Goal: Browse casually: Explore the website without a specific task or goal

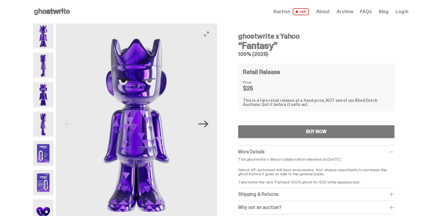
click at [205, 123] on icon "Next" at bounding box center [203, 124] width 10 height 10
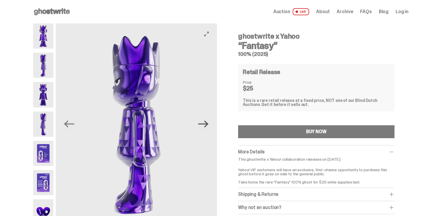
click at [206, 123] on icon "Next" at bounding box center [203, 124] width 10 height 10
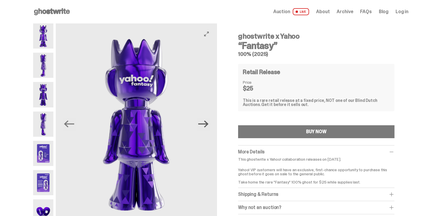
click at [206, 123] on icon "Next" at bounding box center [203, 124] width 10 height 10
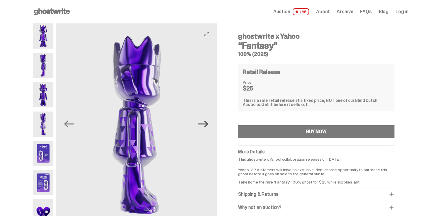
click at [207, 123] on icon "Next" at bounding box center [203, 124] width 10 height 10
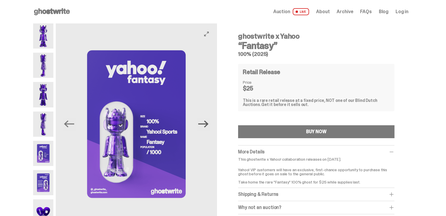
click at [207, 123] on icon "Next" at bounding box center [203, 124] width 10 height 10
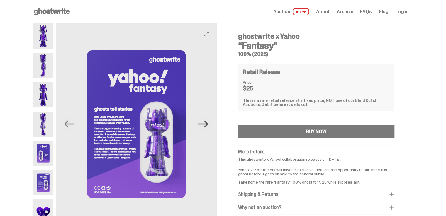
click at [207, 123] on icon "Next" at bounding box center [203, 124] width 10 height 10
